Goal: Task Accomplishment & Management: Manage account settings

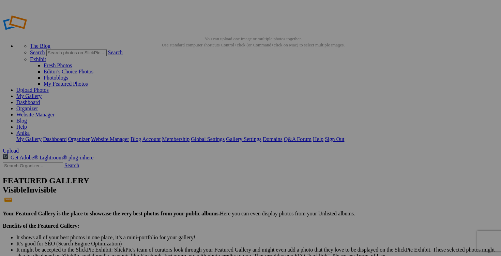
click at [40, 99] on link "Dashboard" at bounding box center [28, 102] width 24 height 6
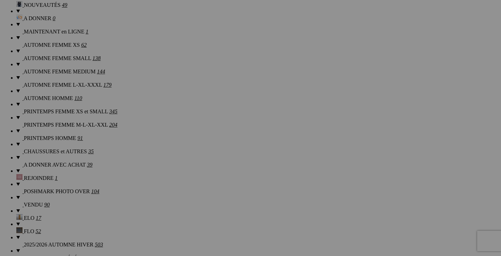
scroll to position [601, 0]
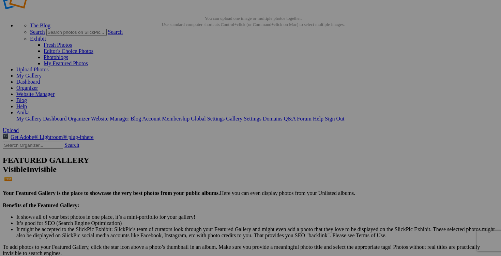
scroll to position [0, 0]
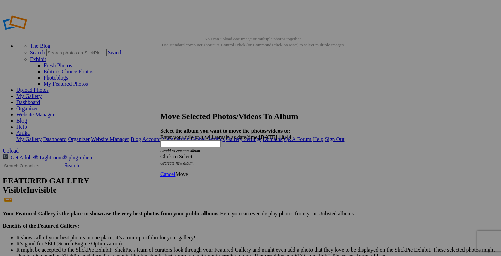
click at [160, 153] on span at bounding box center [160, 156] width 0 height 6
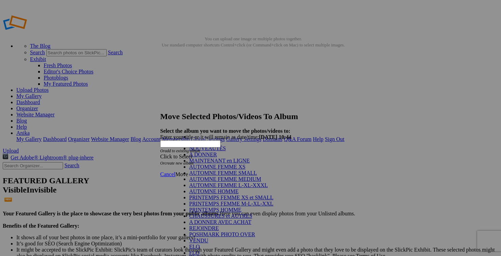
scroll to position [97, 0]
click at [198, 237] on link "VENDU" at bounding box center [198, 240] width 19 height 6
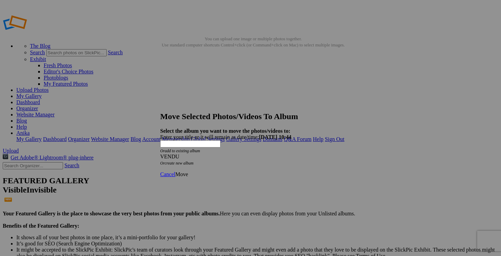
click at [188, 171] on span "Move" at bounding box center [181, 174] width 13 height 6
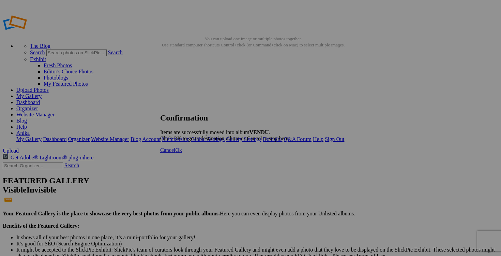
click at [175, 153] on span "Cancel" at bounding box center [167, 150] width 15 height 6
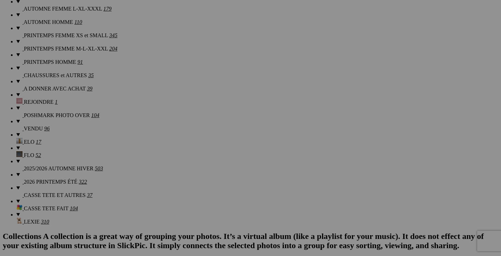
scroll to position [658, 0]
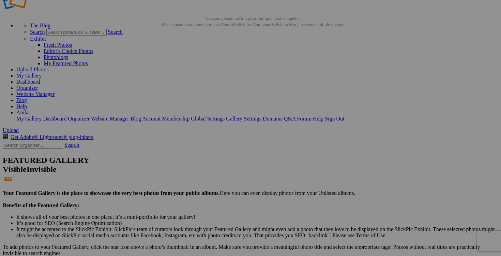
scroll to position [0, 0]
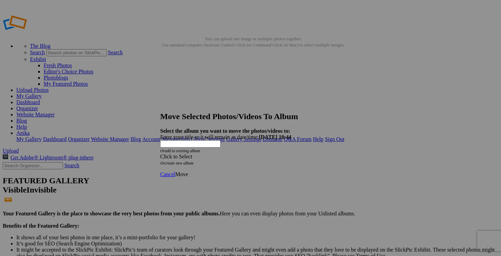
click at [160, 153] on span at bounding box center [160, 156] width 0 height 6
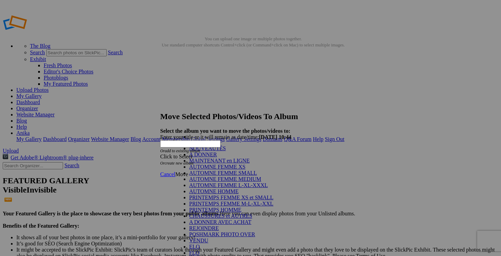
scroll to position [105, 0]
click at [199, 237] on link "VENDU" at bounding box center [198, 240] width 19 height 6
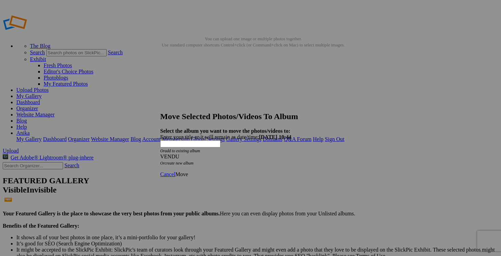
click at [188, 171] on link "Move" at bounding box center [181, 174] width 13 height 6
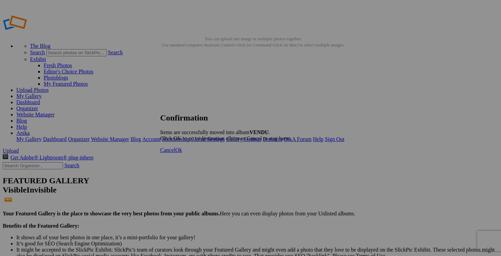
click at [175, 153] on link "Cancel" at bounding box center [167, 150] width 15 height 6
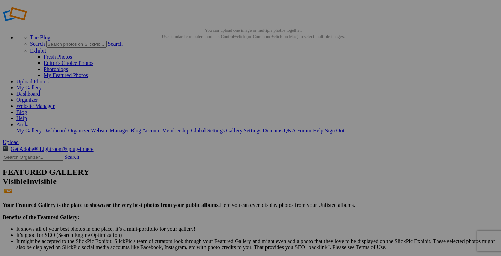
scroll to position [10, 0]
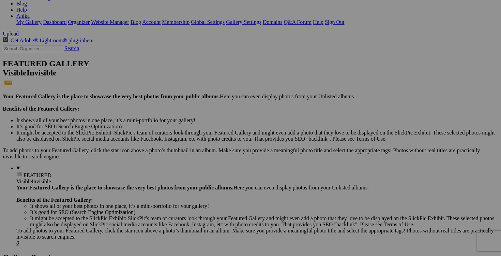
scroll to position [124, 0]
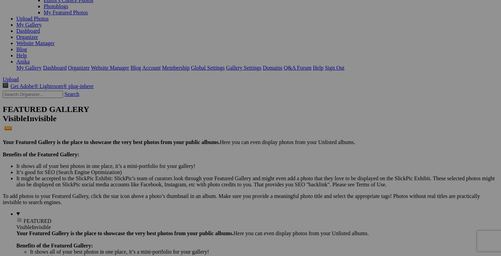
scroll to position [0, 0]
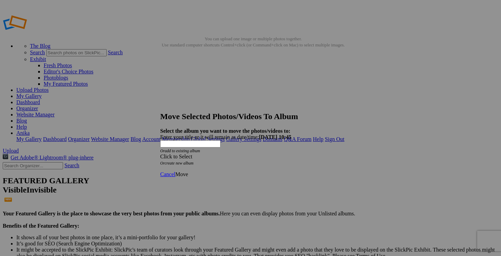
click at [160, 153] on span at bounding box center [160, 156] width 0 height 6
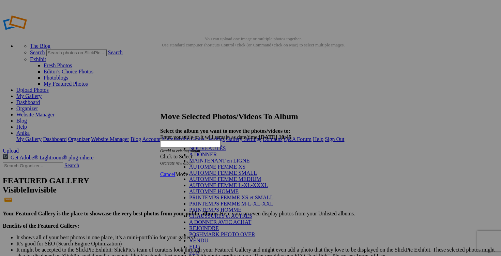
scroll to position [115, 0]
click at [205, 237] on link "VENDU" at bounding box center [198, 240] width 19 height 6
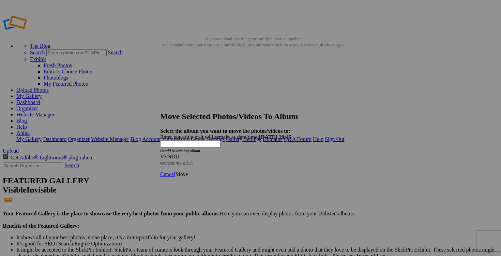
click at [188, 171] on span "Move" at bounding box center [181, 174] width 13 height 6
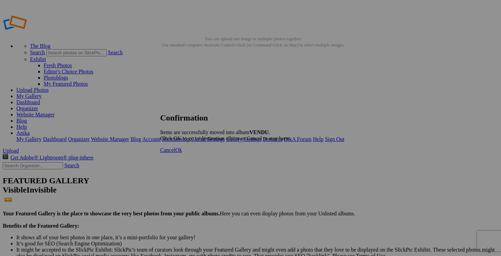
click at [175, 153] on span "Cancel" at bounding box center [167, 150] width 15 height 6
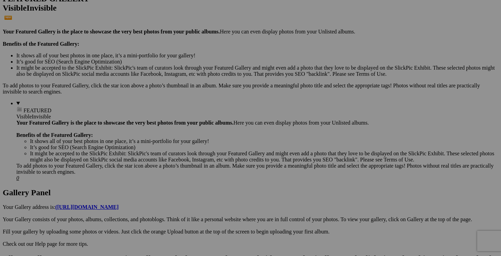
scroll to position [262, 0]
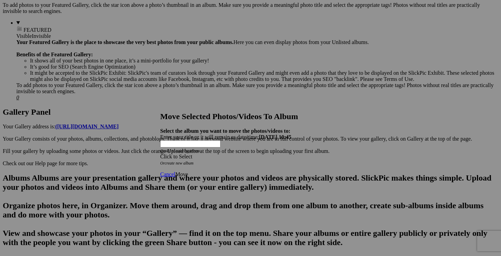
click at [290, 153] on div "Click to Select" at bounding box center [250, 156] width 181 height 6
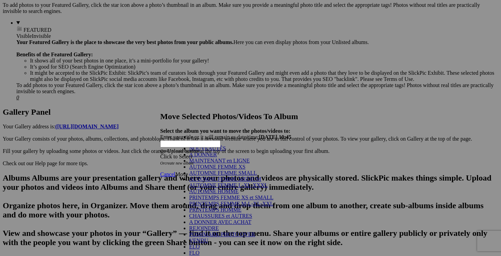
scroll to position [116, 0]
click at [189, 237] on link "VENDU" at bounding box center [198, 240] width 19 height 6
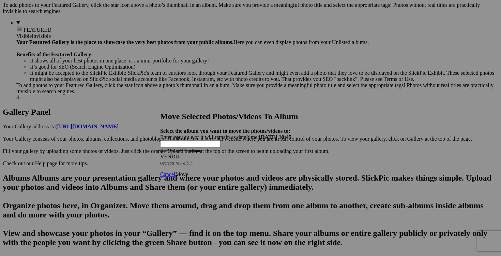
click at [188, 171] on link "Move" at bounding box center [181, 174] width 13 height 6
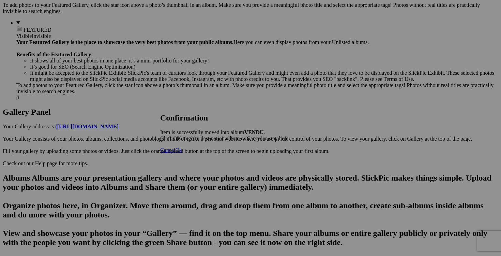
click at [175, 153] on link "Cancel" at bounding box center [167, 150] width 15 height 6
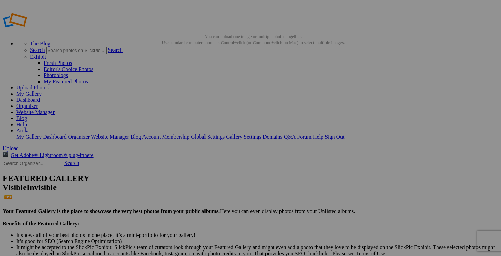
scroll to position [0, 0]
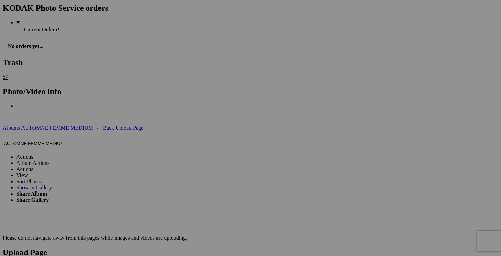
scroll to position [1156, 0]
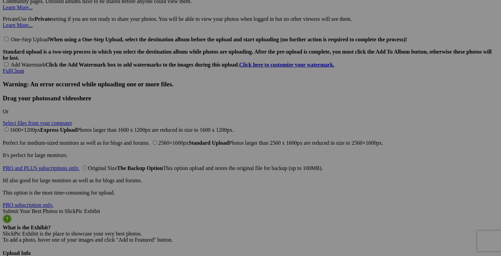
scroll to position [1579, 0]
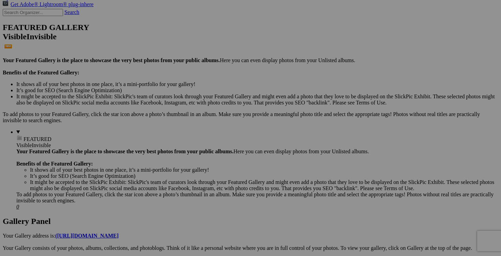
scroll to position [0, 0]
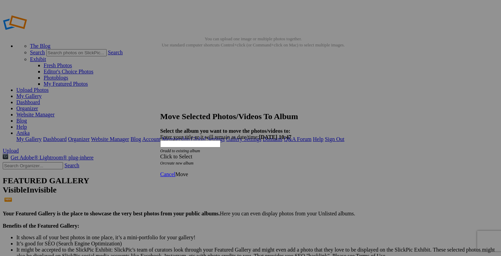
click at [160, 153] on span at bounding box center [160, 156] width 0 height 6
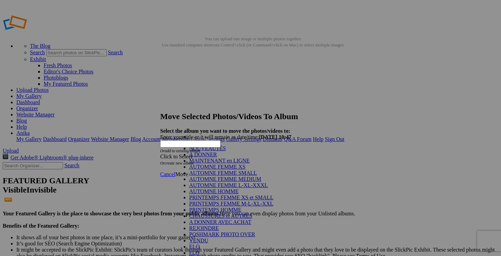
scroll to position [116, 0]
click at [208, 237] on link "VENDU" at bounding box center [198, 240] width 19 height 6
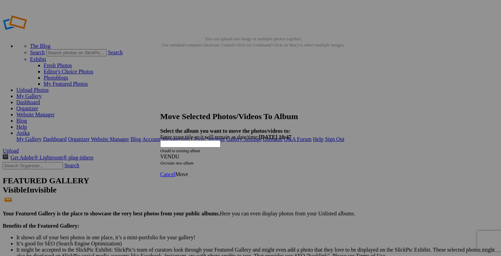
click at [188, 171] on span "Move" at bounding box center [181, 174] width 13 height 6
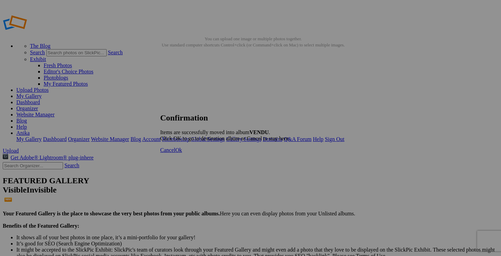
click at [175, 153] on span "Cancel" at bounding box center [167, 150] width 15 height 6
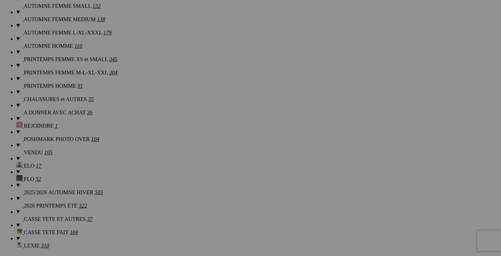
scroll to position [617, 0]
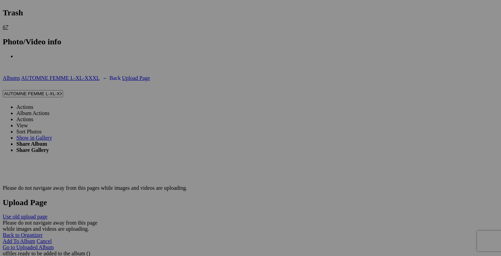
scroll to position [1210, 0]
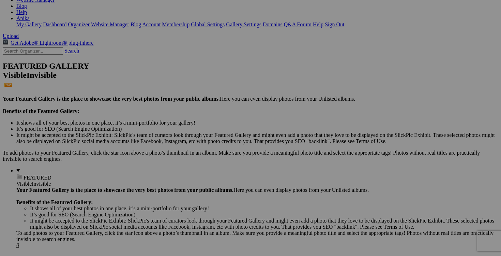
scroll to position [0, 0]
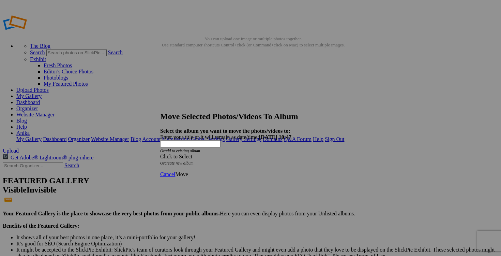
click at [160, 153] on span at bounding box center [160, 156] width 0 height 6
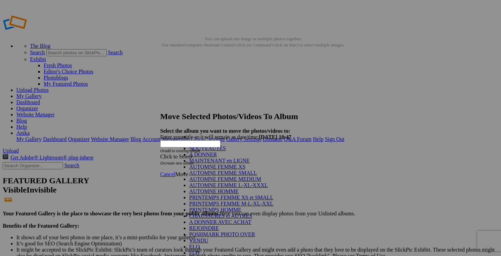
scroll to position [101, 0]
click at [208, 237] on link "VENDU" at bounding box center [198, 240] width 19 height 6
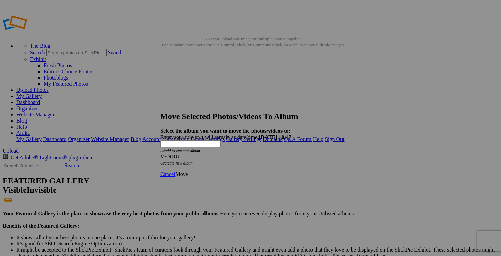
click at [188, 171] on span "Move" at bounding box center [181, 174] width 13 height 6
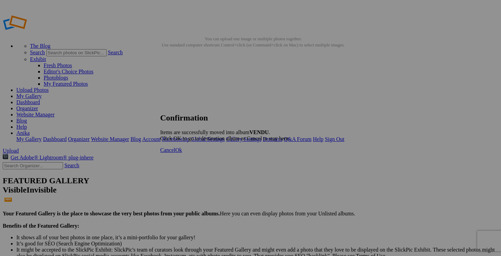
click at [175, 153] on span "Cancel" at bounding box center [167, 150] width 15 height 6
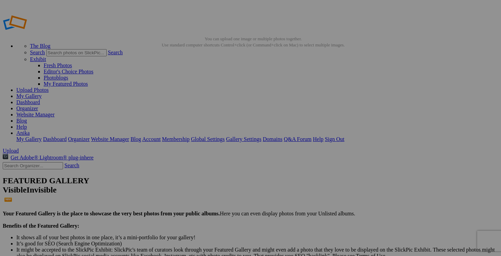
click at [38, 105] on link "Organizer" at bounding box center [27, 108] width 22 height 6
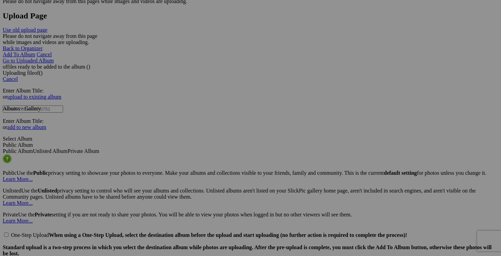
scroll to position [1397, 0]
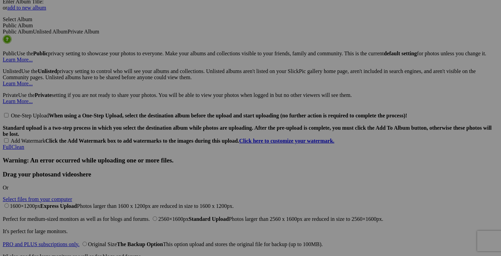
scroll to position [1519, 0]
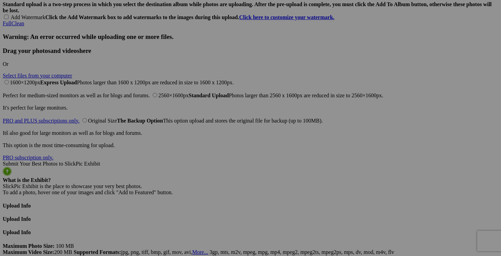
scroll to position [1646, 0]
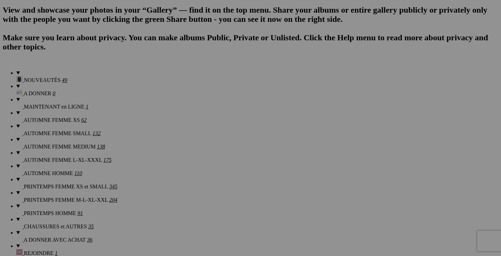
scroll to position [488, 0]
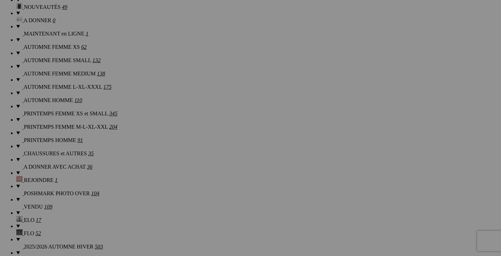
scroll to position [564, 0]
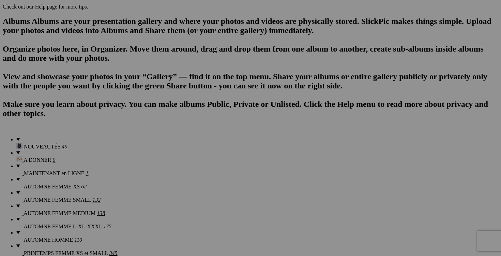
scroll to position [0, 0]
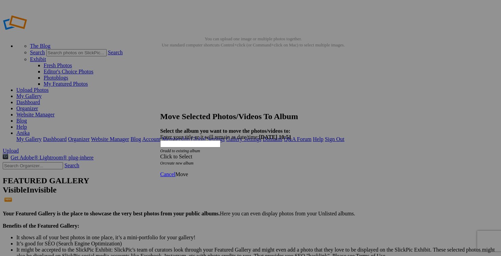
click at [160, 153] on span at bounding box center [160, 156] width 0 height 6
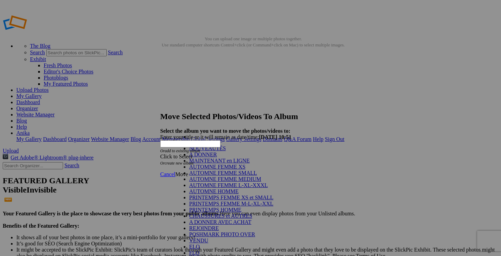
scroll to position [84, 0]
click at [208, 237] on link "VENDU" at bounding box center [198, 240] width 19 height 6
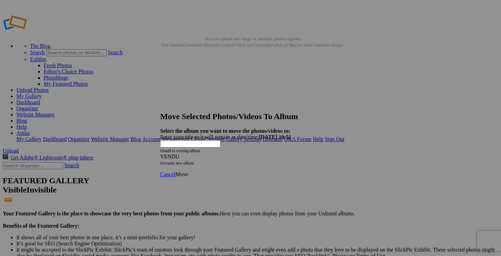
click at [188, 171] on span "Move" at bounding box center [181, 174] width 13 height 6
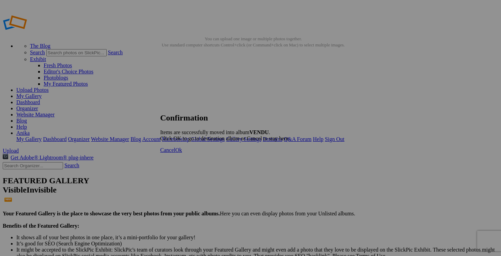
click at [175, 153] on span "Cancel" at bounding box center [167, 150] width 15 height 6
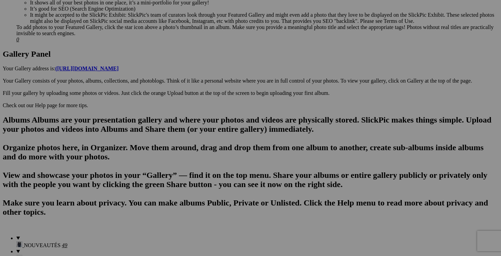
scroll to position [323, 0]
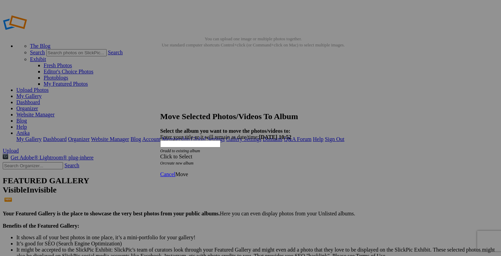
click at [160, 153] on span at bounding box center [160, 156] width 0 height 6
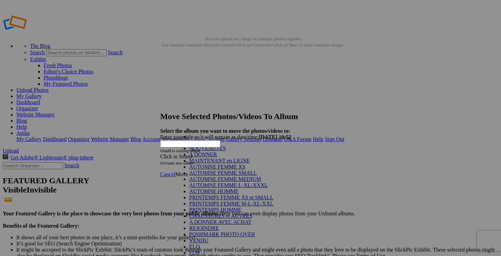
scroll to position [116, 0]
click at [208, 237] on link "VENDU" at bounding box center [198, 240] width 19 height 6
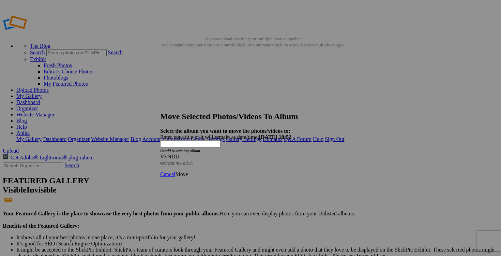
click at [188, 171] on link "Move" at bounding box center [181, 174] width 13 height 6
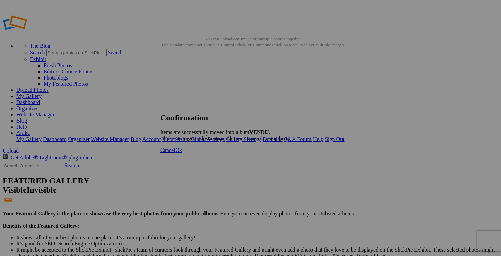
click at [175, 153] on span "Cancel" at bounding box center [167, 150] width 15 height 6
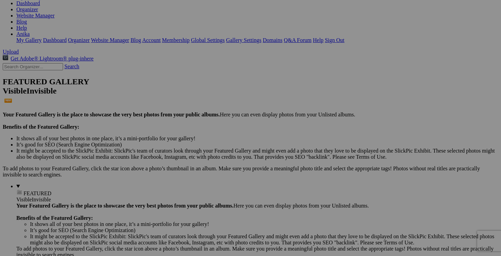
scroll to position [125, 0]
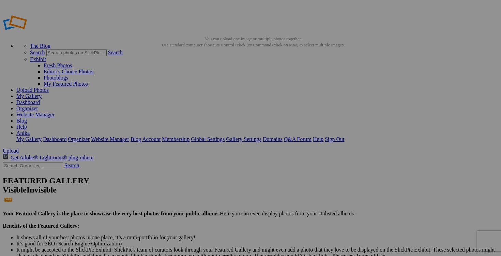
click at [40, 99] on link "Dashboard" at bounding box center [28, 102] width 24 height 6
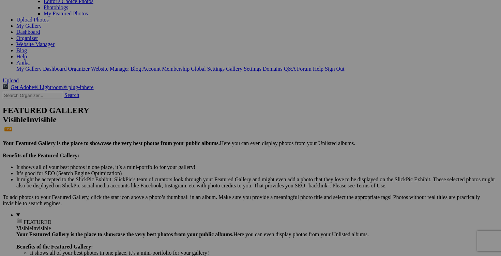
scroll to position [114, 0]
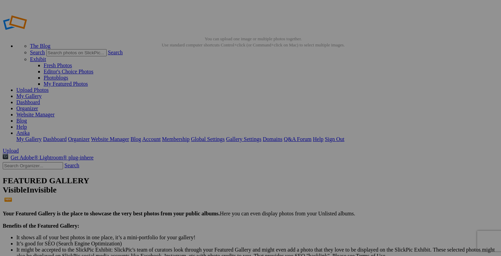
scroll to position [111, 0]
drag, startPoint x: 444, startPoint y: 219, endPoint x: 391, endPoint y: 218, distance: 52.9
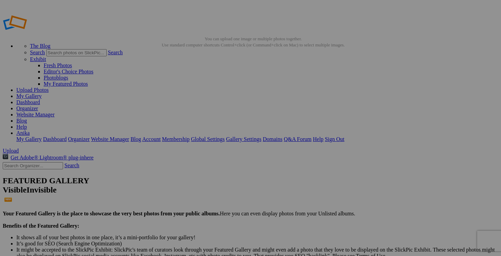
scroll to position [0, 75]
drag, startPoint x: 421, startPoint y: 220, endPoint x: 408, endPoint y: 220, distance: 12.3
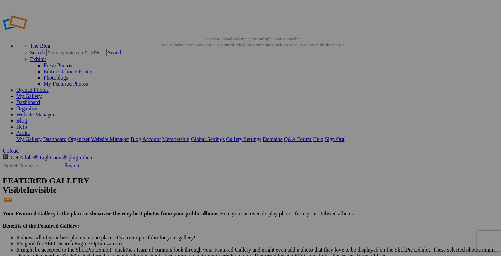
drag, startPoint x: 427, startPoint y: 219, endPoint x: 399, endPoint y: 219, distance: 28.6
type input "lot brassiere 38C, 38D, 36D 25$(certaine sont neuve, d'autre comme neuf)"
drag, startPoint x: 388, startPoint y: 219, endPoint x: 334, endPoint y: 219, distance: 53.9
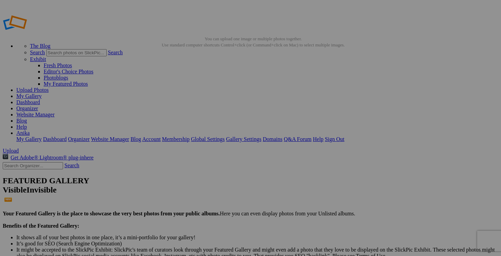
paste input "lot brassiere 38C, 38D, 36D"
type input "lot brassiere 38C, 38D, 36D"
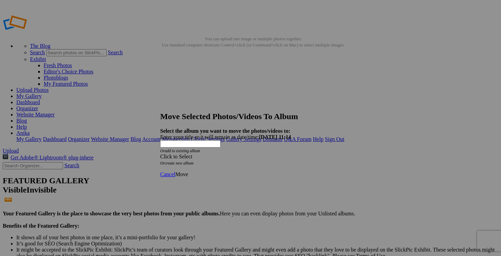
click at [160, 153] on span at bounding box center [160, 156] width 0 height 6
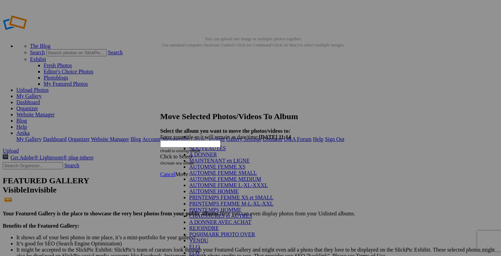
click at [226, 151] on link "NOUVEAUTÉS" at bounding box center [207, 148] width 37 height 6
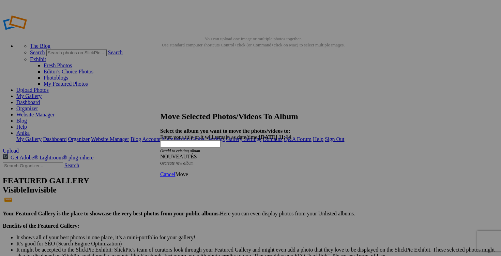
click at [188, 171] on span "Move" at bounding box center [181, 174] width 13 height 6
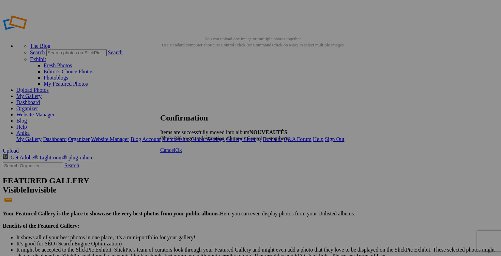
click at [175, 153] on span "Cancel" at bounding box center [167, 150] width 15 height 6
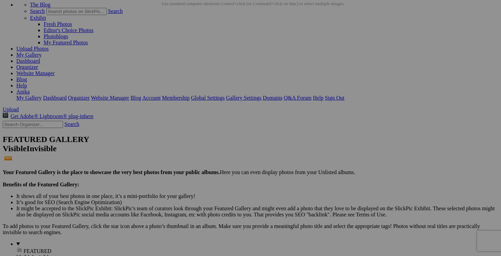
scroll to position [85, 0]
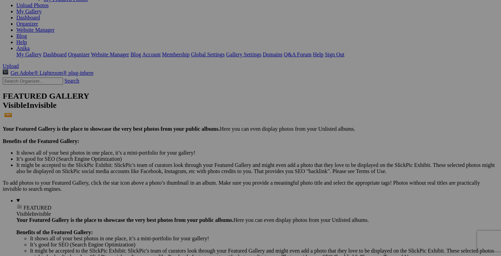
drag, startPoint x: 445, startPoint y: 144, endPoint x: 392, endPoint y: 140, distance: 53.3
drag, startPoint x: 420, startPoint y: 146, endPoint x: 403, endPoint y: 145, distance: 17.0
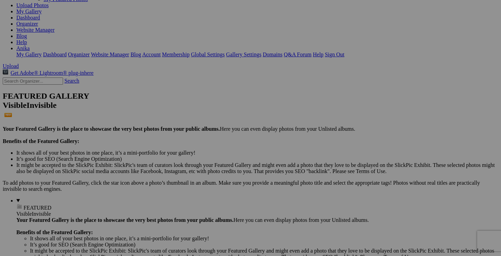
drag, startPoint x: 436, startPoint y: 145, endPoint x: 397, endPoint y: 145, distance: 38.2
type input "manteau CALVIN KLEIN medium 40$(comme neuf, style trech coat)"
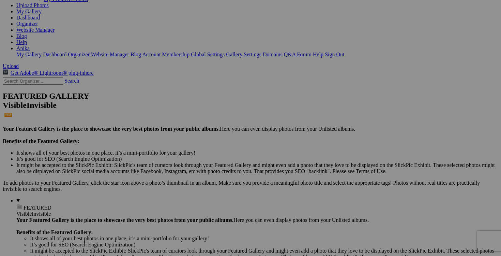
drag, startPoint x: 388, startPoint y: 145, endPoint x: 332, endPoint y: 145, distance: 56.6
paste input "manteau CALVIN KLEIN medium"
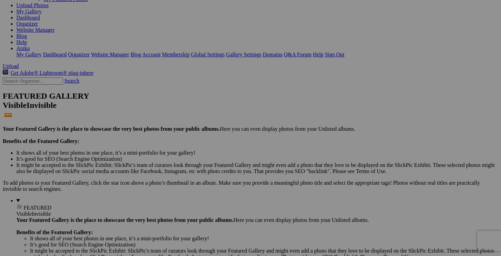
type input "manteau CALVIN KLEIN medium"
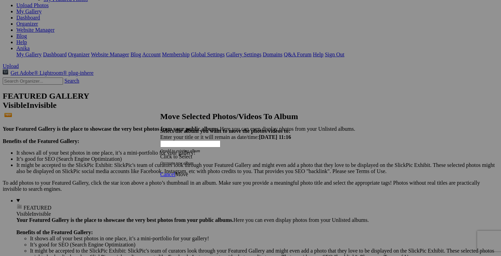
click at [160, 153] on span at bounding box center [160, 156] width 0 height 6
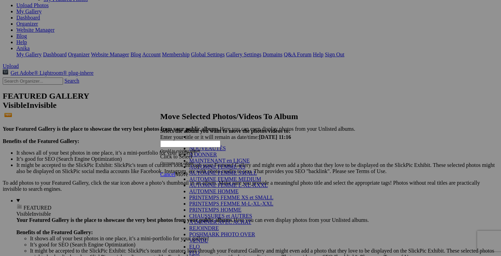
click at [226, 151] on link "NOUVEAUTÉS" at bounding box center [207, 148] width 37 height 6
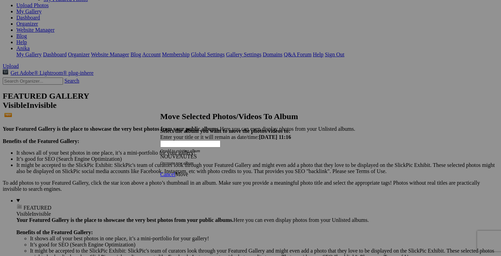
click at [188, 171] on span "Move" at bounding box center [181, 174] width 13 height 6
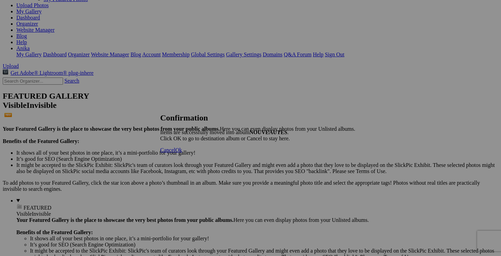
click at [175, 153] on span "Cancel" at bounding box center [167, 150] width 15 height 6
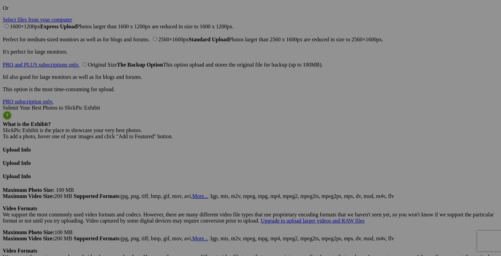
scroll to position [1694, 0]
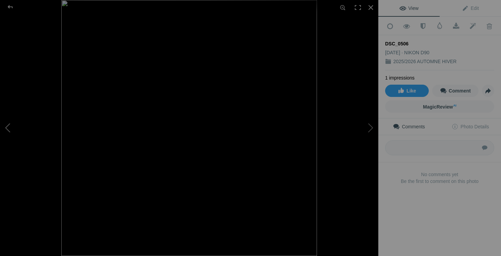
click at [7, 130] on button at bounding box center [25, 128] width 51 height 92
click at [373, 6] on div at bounding box center [370, 7] width 15 height 15
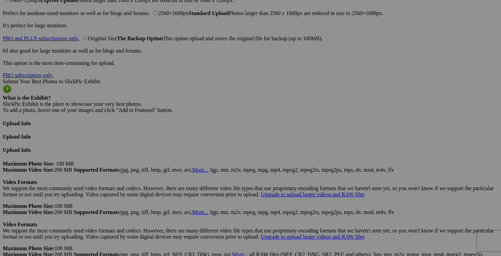
scroll to position [1658, 0]
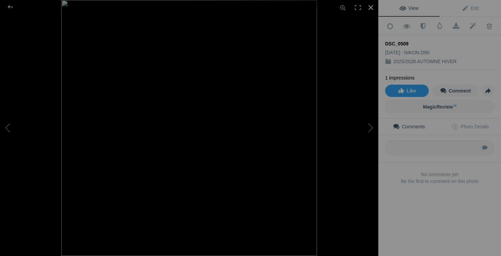
click at [374, 9] on div at bounding box center [370, 7] width 15 height 15
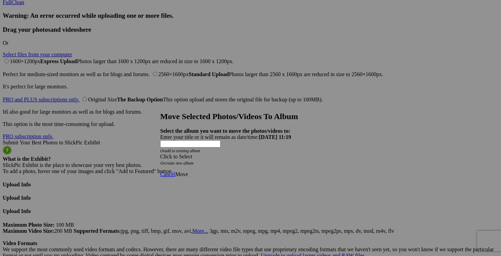
click at [160, 153] on span at bounding box center [160, 156] width 0 height 6
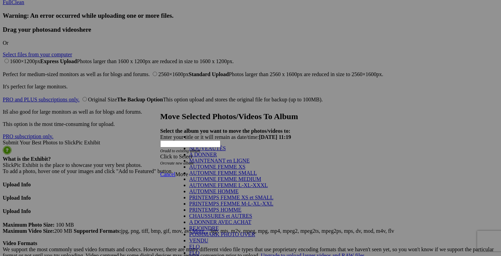
click at [226, 151] on link "NOUVEAUTÉS" at bounding box center [207, 148] width 37 height 6
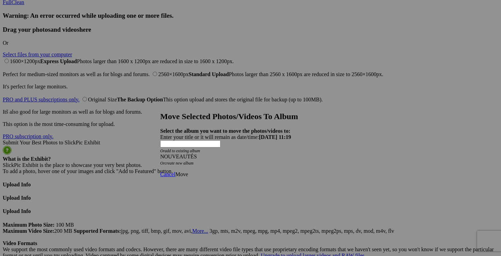
click at [188, 171] on span "Move" at bounding box center [181, 174] width 13 height 6
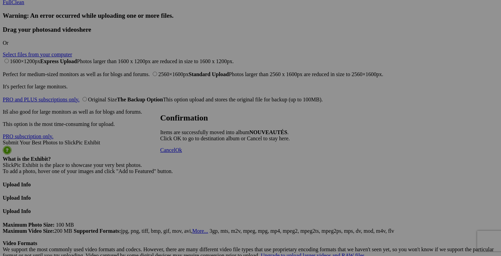
click at [175, 153] on link "Cancel" at bounding box center [167, 150] width 15 height 6
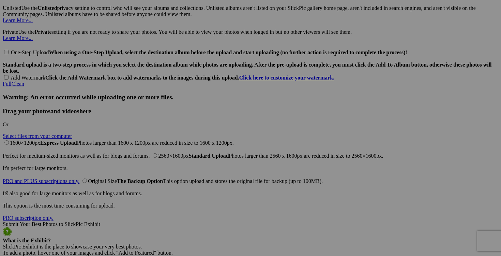
scroll to position [1555, 0]
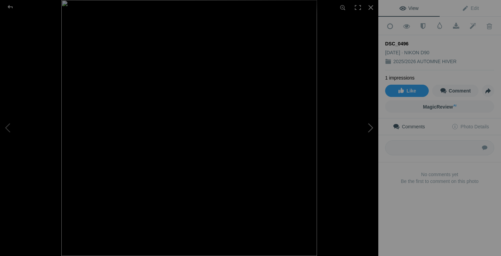
click at [370, 127] on button at bounding box center [352, 128] width 51 height 92
click at [372, 5] on div at bounding box center [370, 7] width 15 height 15
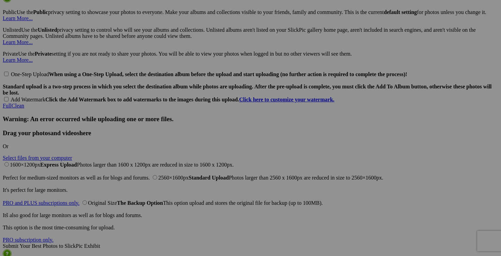
click at [205, 174] on span "Yes" at bounding box center [201, 173] width 8 height 6
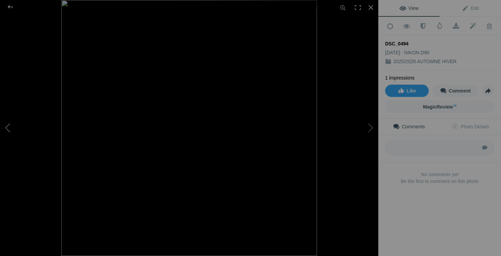
click at [13, 128] on button at bounding box center [25, 128] width 51 height 92
click at [370, 11] on div at bounding box center [370, 7] width 15 height 15
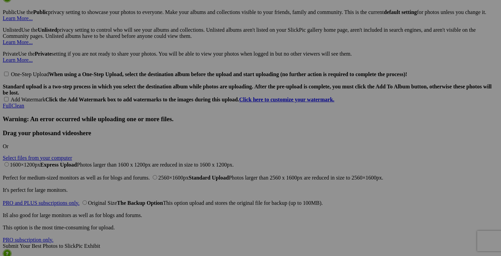
click at [205, 171] on span "Yes" at bounding box center [201, 173] width 8 height 6
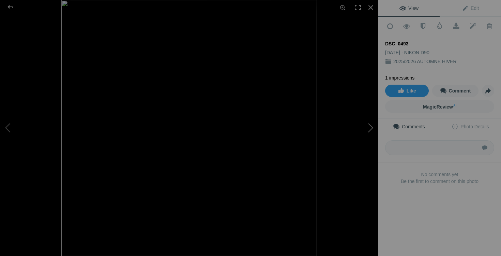
click at [372, 127] on button at bounding box center [352, 128] width 51 height 92
click at [372, 6] on div at bounding box center [370, 7] width 15 height 15
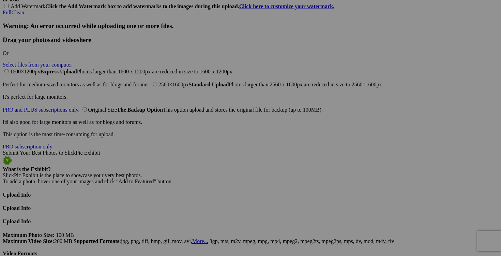
scroll to position [1639, 0]
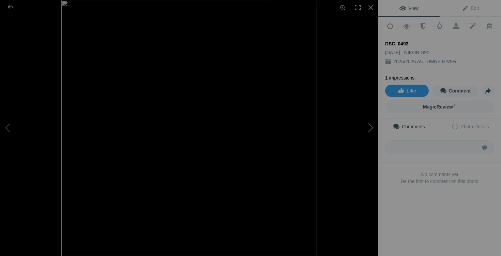
click at [353, 130] on button at bounding box center [352, 128] width 51 height 92
click at [366, 128] on button at bounding box center [352, 128] width 51 height 92
click at [372, 9] on div at bounding box center [370, 7] width 15 height 15
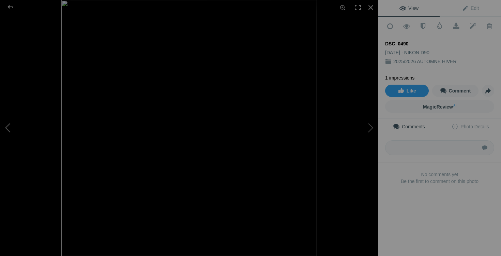
click at [18, 125] on button at bounding box center [25, 128] width 51 height 92
click at [371, 4] on div at bounding box center [370, 7] width 15 height 15
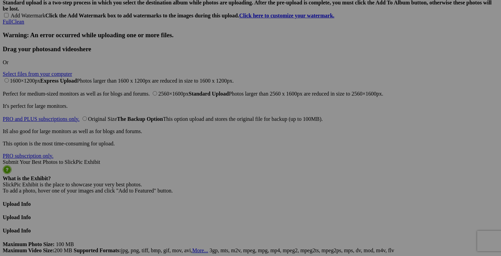
click at [205, 172] on link "Yes" at bounding box center [201, 173] width 8 height 6
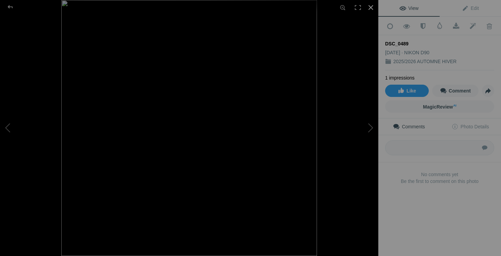
click at [371, 9] on div at bounding box center [370, 7] width 15 height 15
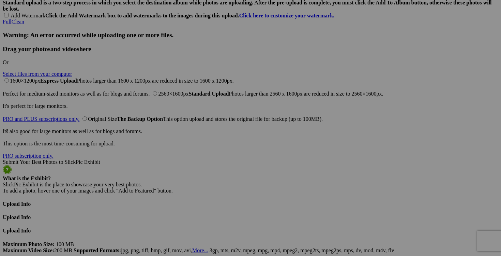
click at [205, 171] on span "Yes" at bounding box center [201, 173] width 8 height 6
drag, startPoint x: 328, startPoint y: 150, endPoint x: 286, endPoint y: 150, distance: 42.3
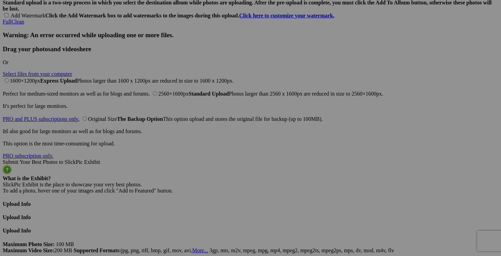
drag, startPoint x: 314, startPoint y: 149, endPoint x: 287, endPoint y: 149, distance: 27.3
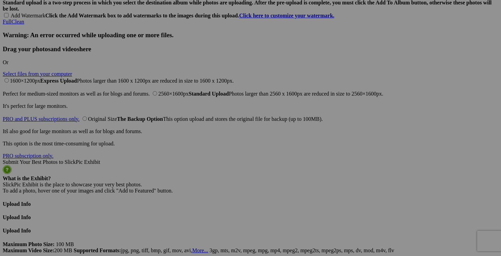
drag, startPoint x: 309, startPoint y: 149, endPoint x: 283, endPoint y: 148, distance: 25.6
drag, startPoint x: 335, startPoint y: 150, endPoint x: 341, endPoint y: 149, distance: 5.5
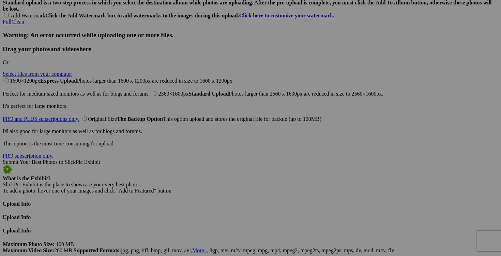
drag, startPoint x: 337, startPoint y: 151, endPoint x: 275, endPoint y: 149, distance: 61.4
type input "manteau CARHARTT medium 75$(bien porté, fabriqué au [GEOGRAPHIC_DATA], date 061…"
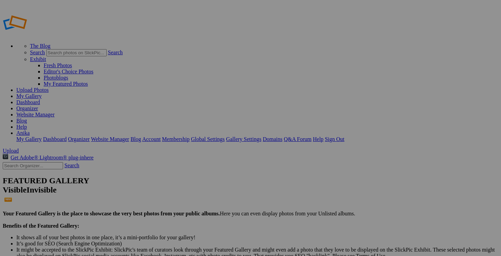
scroll to position [6, 0]
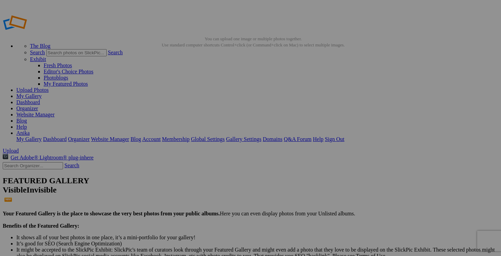
drag, startPoint x: 448, startPoint y: 132, endPoint x: 391, endPoint y: 132, distance: 56.9
drag, startPoint x: 425, startPoint y: 133, endPoint x: 409, endPoint y: 132, distance: 16.8
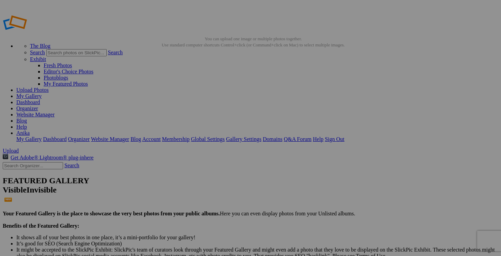
scroll to position [0, 5]
drag, startPoint x: 444, startPoint y: 133, endPoint x: 461, endPoint y: 133, distance: 16.7
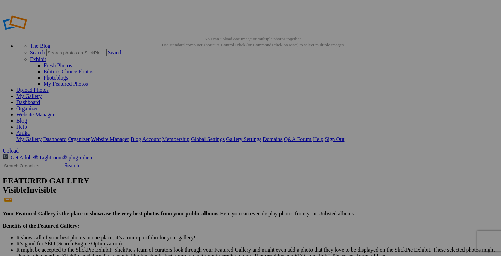
drag, startPoint x: 419, startPoint y: 134, endPoint x: 392, endPoint y: 134, distance: 26.9
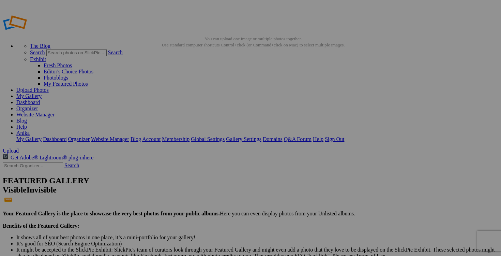
drag, startPoint x: 450, startPoint y: 132, endPoint x: 400, endPoint y: 132, distance: 50.1
type input "veste manteau UNDER ARMOUR medium 30$(comme neuf, intérieur en polar)"
drag, startPoint x: 390, startPoint y: 135, endPoint x: 319, endPoint y: 129, distance: 71.5
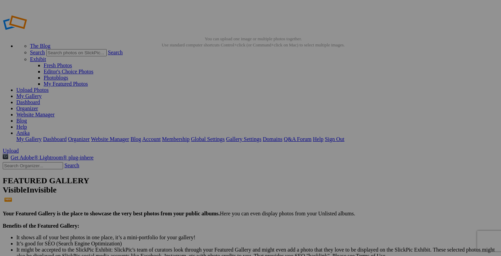
paste input "veste manteau UNDER ARMOUR medium"
type input "veste manteau UNDER ARMOUR medium"
drag, startPoint x: 286, startPoint y: 133, endPoint x: 341, endPoint y: 134, distance: 55.2
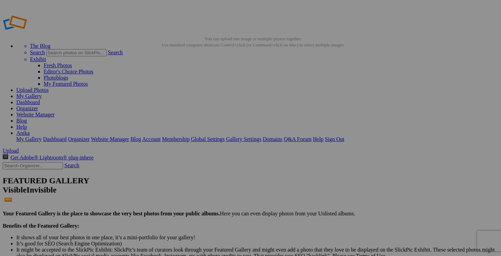
paste input "veste manteau UNDER ARMOUR medium"
type input "veste manteau UNDER ARMOUR medium"
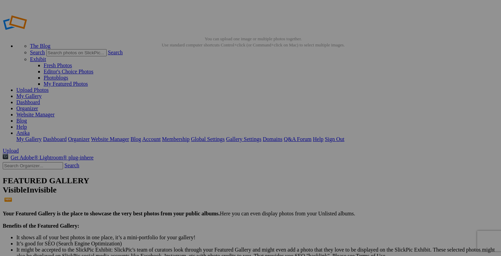
drag, startPoint x: 226, startPoint y: 132, endPoint x: 284, endPoint y: 135, distance: 58.3
paste input "veste manteau UNDER ARMOUR medium"
type input "veste manteau UNDER ARMOUR medium"
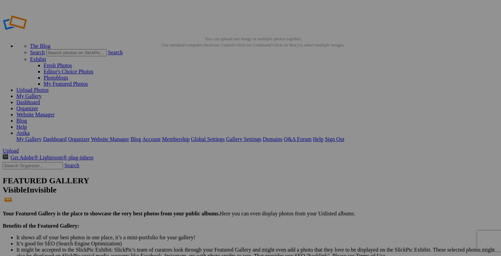
scroll to position [0, 0]
drag, startPoint x: 165, startPoint y: 133, endPoint x: 227, endPoint y: 136, distance: 62.8
paste input "veste manteau UNDER ARMOUR medium"
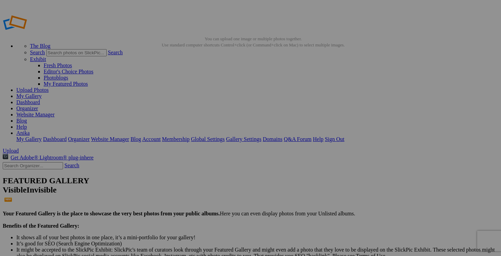
type input "veste manteau UNDER ARMOUR medium"
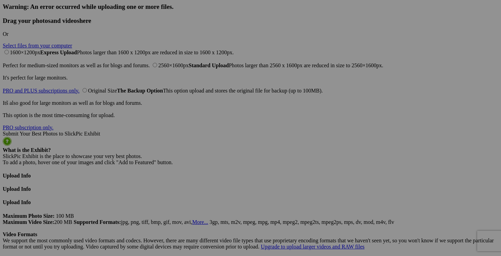
scroll to position [1621, 0]
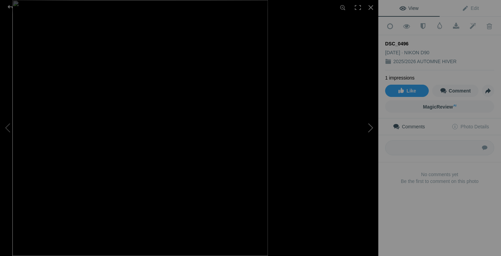
click at [367, 128] on button at bounding box center [352, 128] width 51 height 92
click at [362, 126] on button at bounding box center [352, 128] width 51 height 92
click at [367, 131] on button at bounding box center [352, 128] width 51 height 92
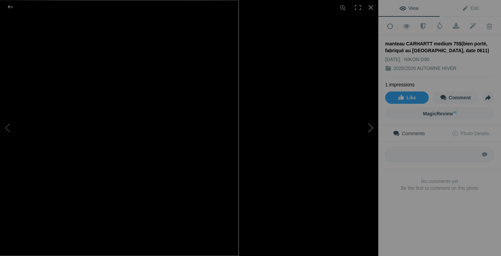
click at [365, 129] on button at bounding box center [352, 128] width 51 height 92
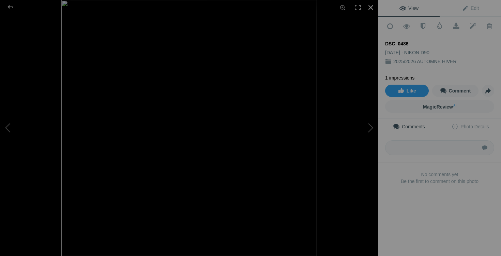
click at [371, 8] on div at bounding box center [370, 7] width 15 height 15
